Goal: Task Accomplishment & Management: Manage account settings

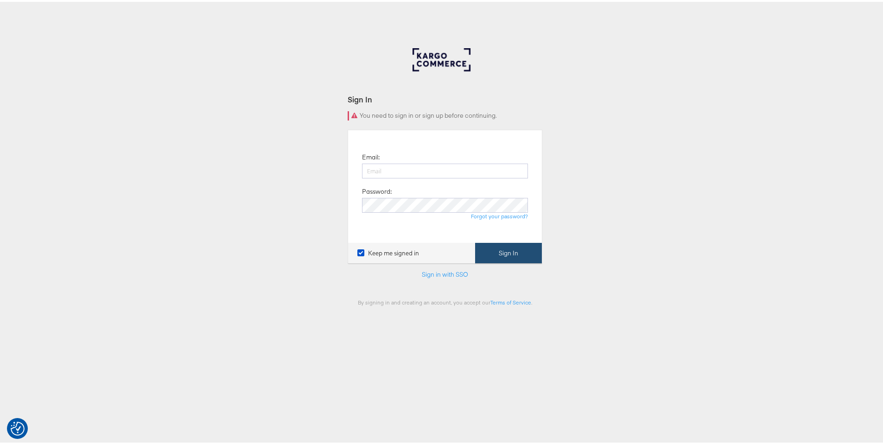
type input "ruben.ruiz@kargo.com"
click at [498, 256] on button "Sign In" at bounding box center [508, 251] width 67 height 21
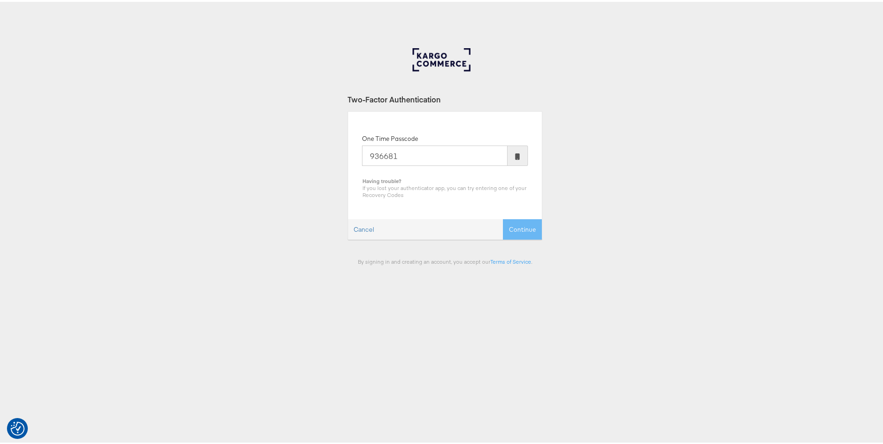
type input "936681"
click at [503, 217] on button "Continue" at bounding box center [522, 227] width 39 height 21
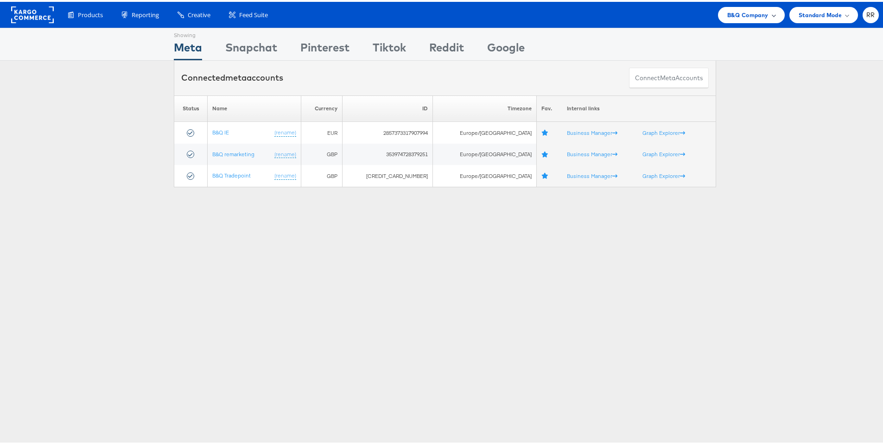
click at [718, 15] on div "B&Q Company" at bounding box center [751, 13] width 67 height 16
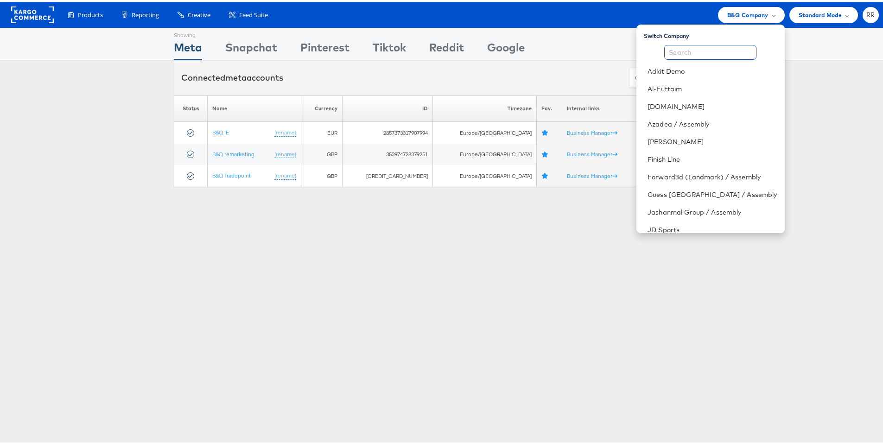
click at [716, 51] on input "text" at bounding box center [710, 50] width 92 height 15
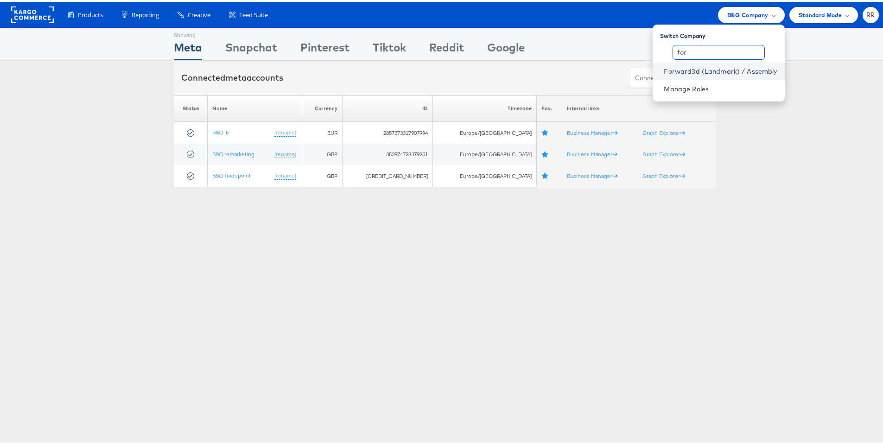
type input "for"
click at [731, 66] on link "Forward3d (Landmark) / Assembly" at bounding box center [719, 69] width 113 height 9
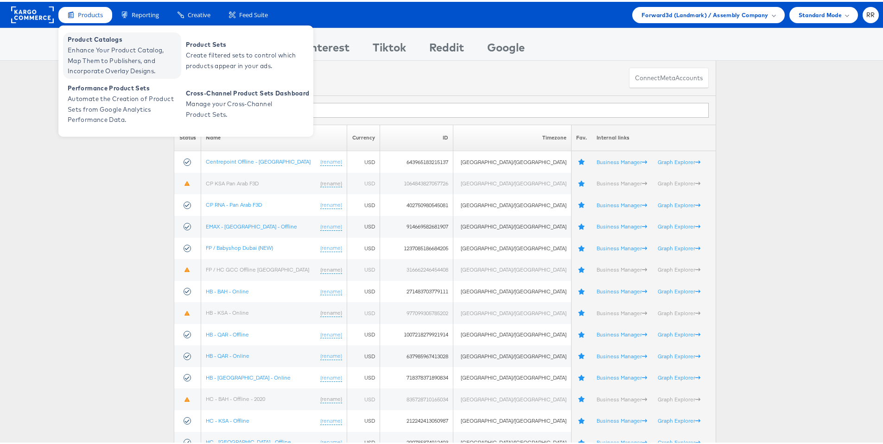
click at [107, 44] on span "Enhance Your Product Catalog, Map Them to Publishers, and Incorporate Overlay D…" at bounding box center [123, 59] width 111 height 32
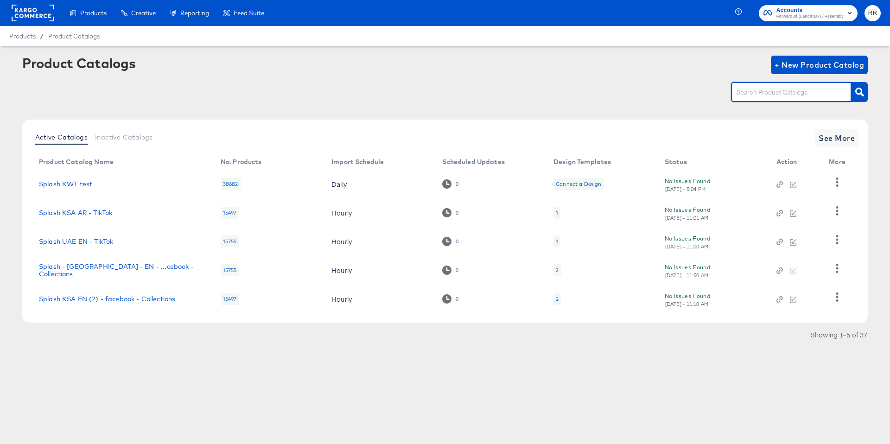
click at [764, 96] on input "text" at bounding box center [783, 92] width 99 height 11
type input "splash"
click at [829, 137] on span "See More" at bounding box center [836, 138] width 36 height 13
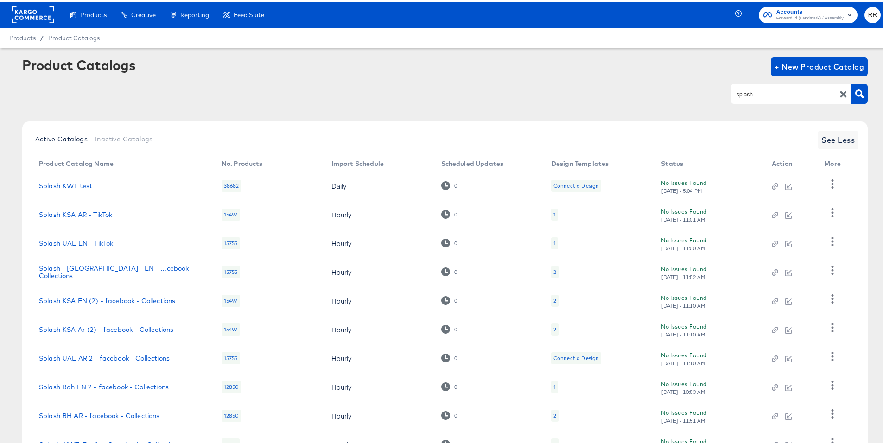
scroll to position [74, 0]
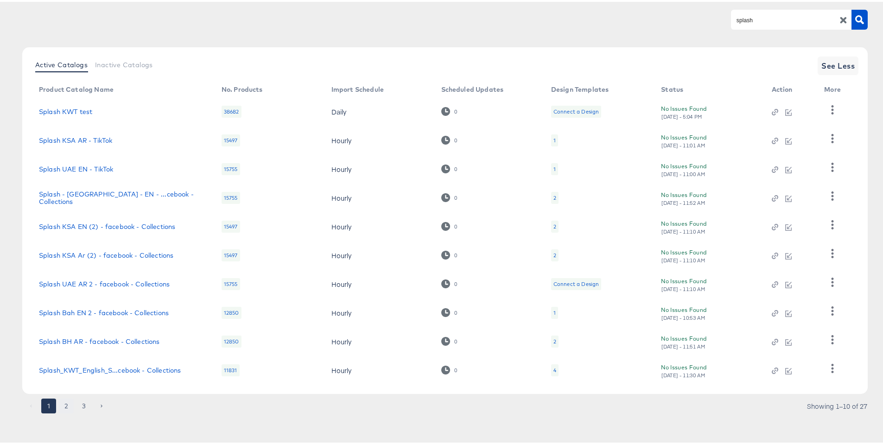
click at [68, 405] on button "2" at bounding box center [66, 404] width 15 height 15
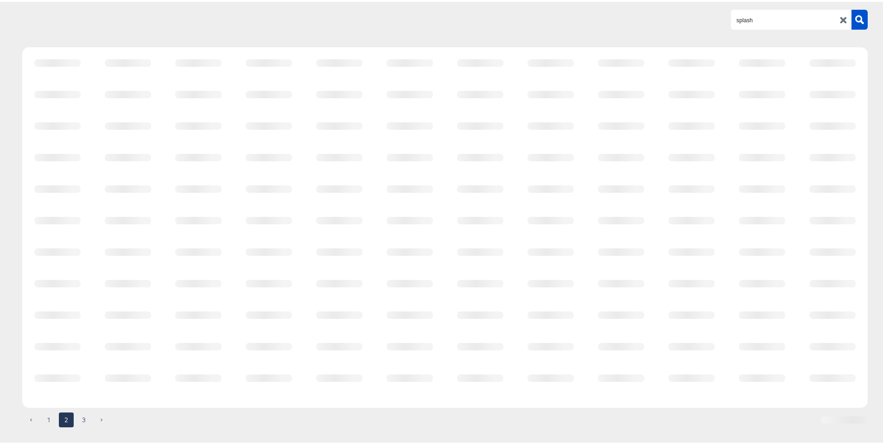
click at [49, 416] on div "1 2 3" at bounding box center [444, 422] width 845 height 15
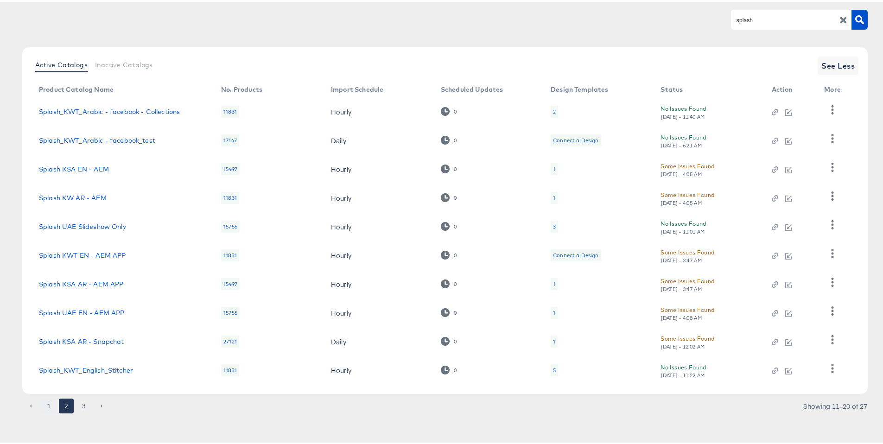
click at [51, 402] on button "1" at bounding box center [48, 404] width 15 height 15
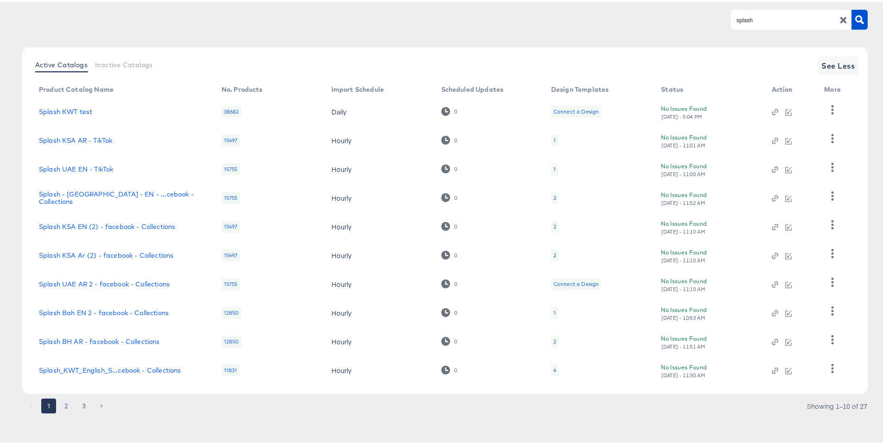
click at [67, 402] on button "2" at bounding box center [66, 404] width 15 height 15
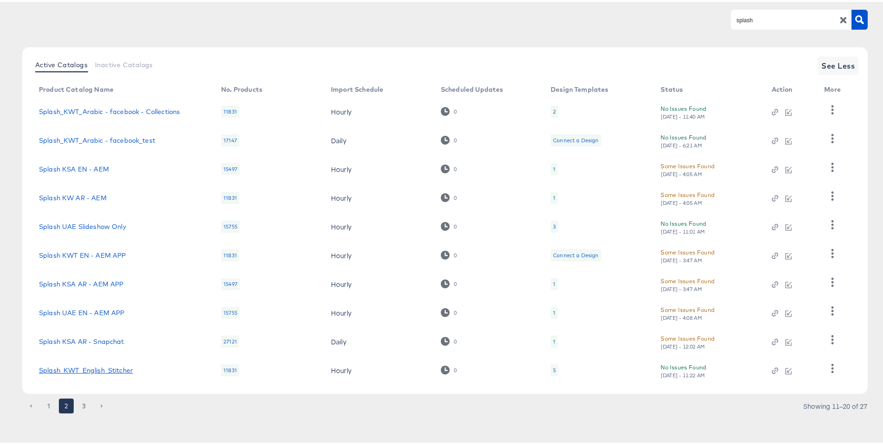
click at [101, 370] on link "Splash_KWT_English_Stitcher" at bounding box center [86, 368] width 94 height 7
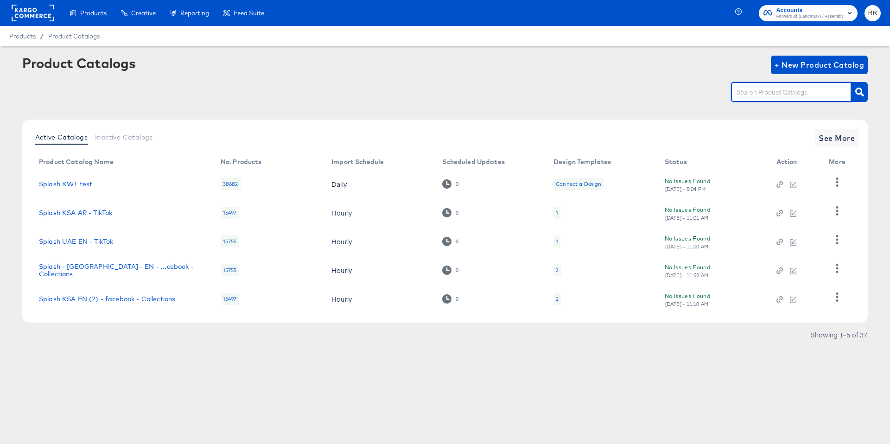
click at [771, 95] on input "text" at bounding box center [783, 92] width 99 height 11
type input "splash"
click at [843, 134] on span "See More" at bounding box center [836, 138] width 36 height 13
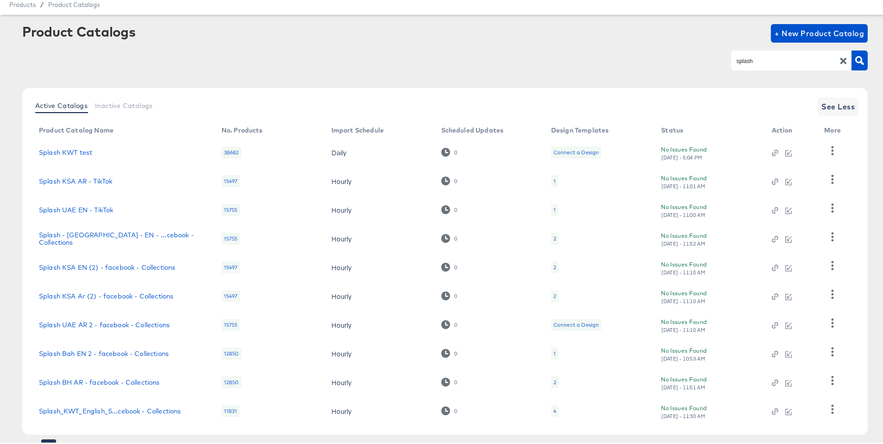
scroll to position [74, 0]
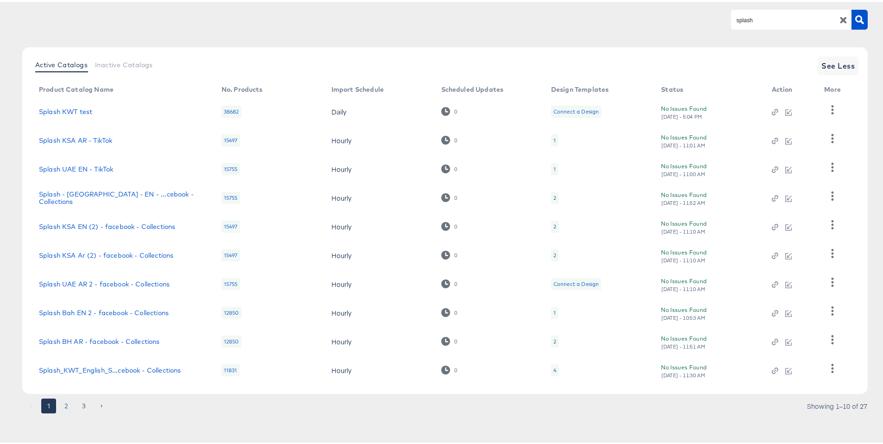
click at [69, 408] on button "2" at bounding box center [66, 404] width 15 height 15
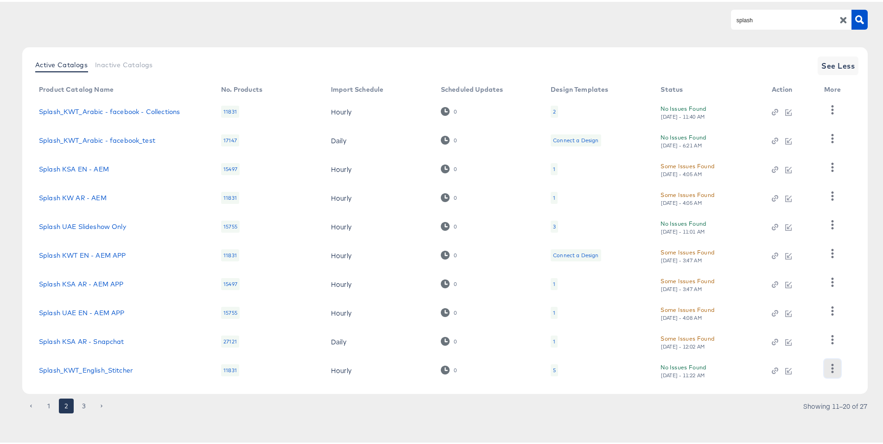
click at [833, 369] on icon "button" at bounding box center [832, 366] width 2 height 9
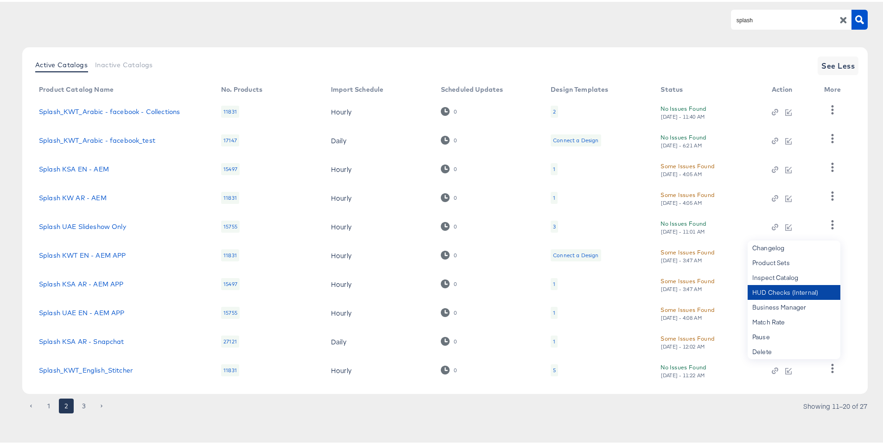
click at [788, 291] on div "HUD Checks (Internal)" at bounding box center [793, 290] width 93 height 15
click at [111, 370] on link "Splash_KWT_English_Stitcher" at bounding box center [86, 368] width 94 height 7
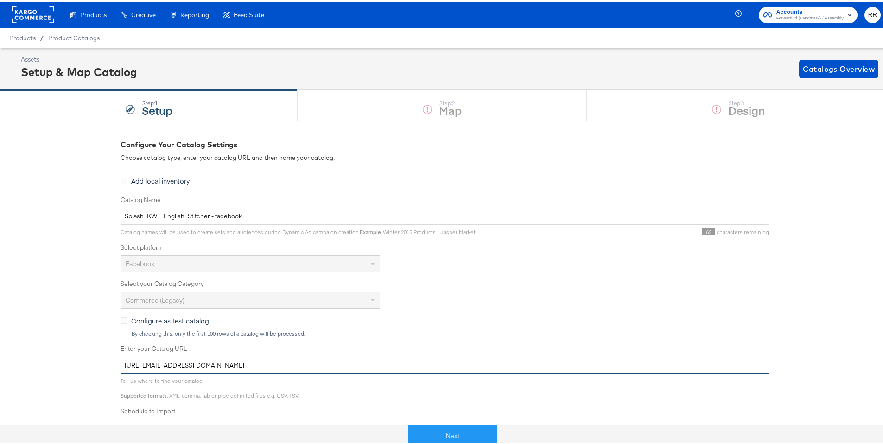
click at [378, 364] on input "[URL][EMAIL_ADDRESS][DOMAIN_NAME]" at bounding box center [444, 363] width 649 height 17
